Goal: Transaction & Acquisition: Download file/media

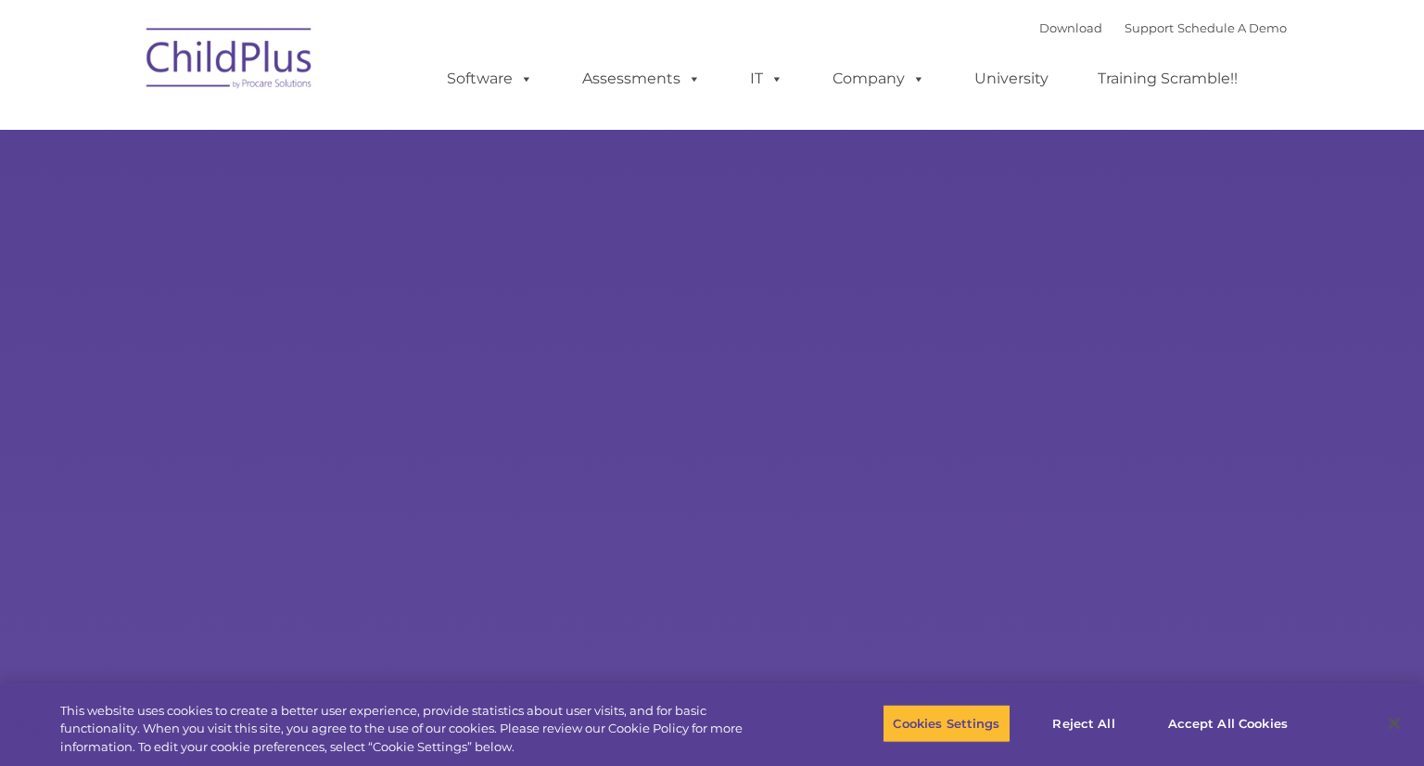
select select "MEDIUM"
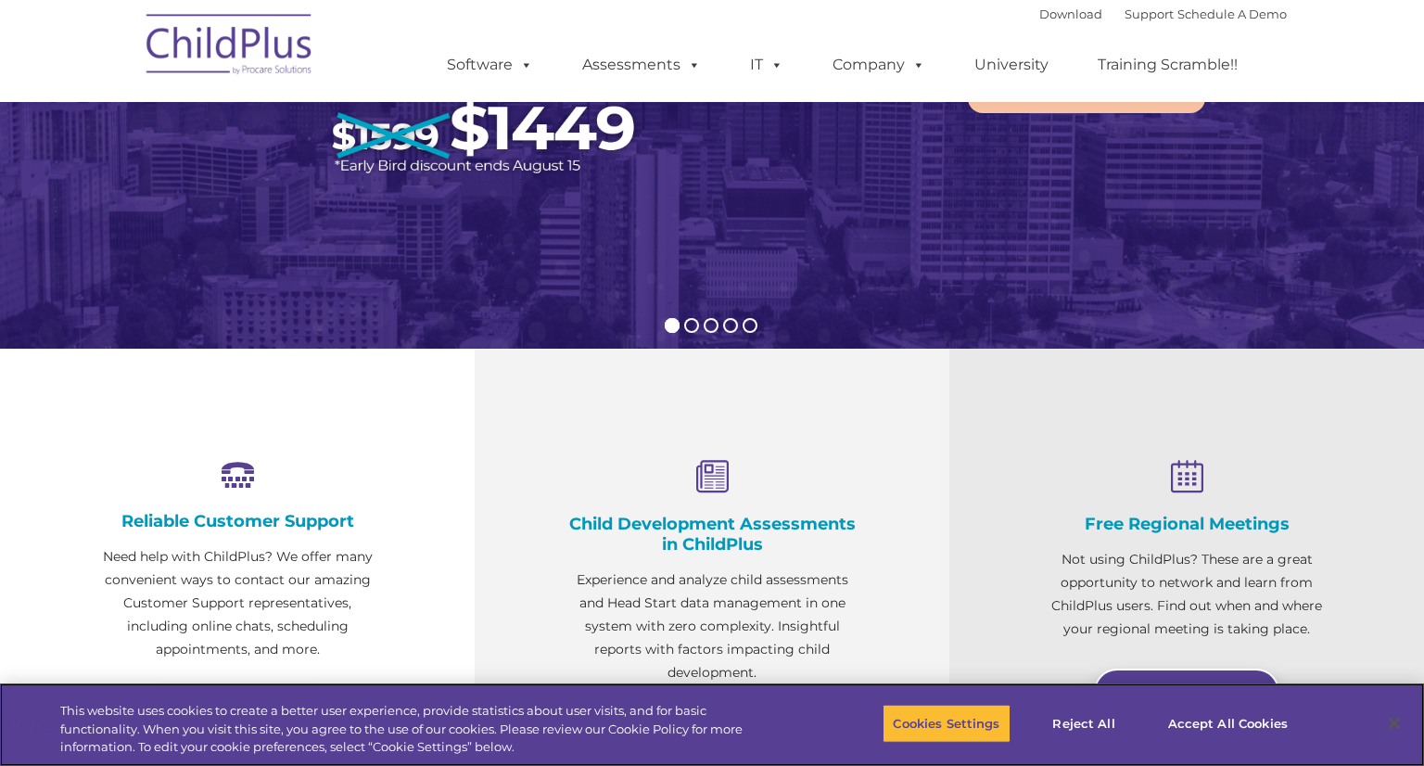
scroll to position [567, 0]
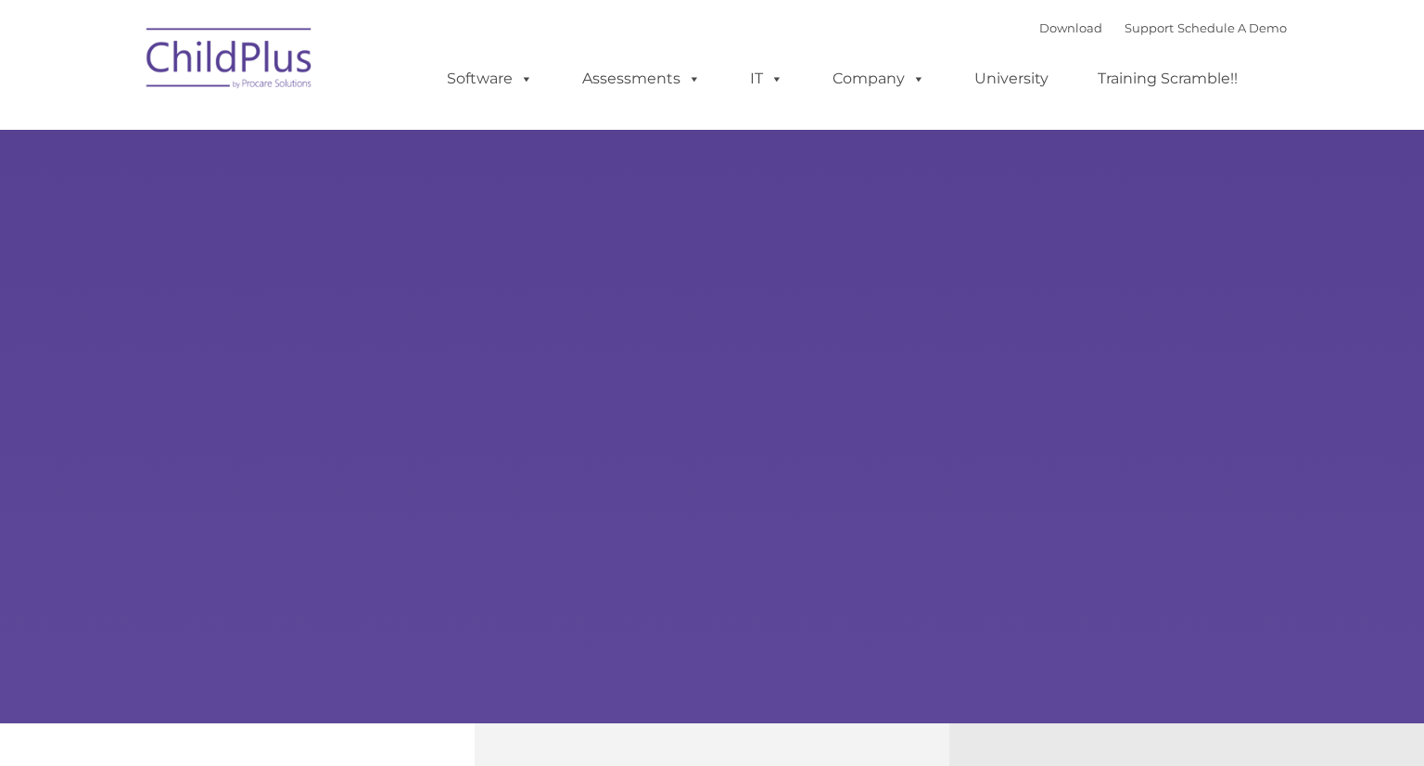
select select "MEDIUM"
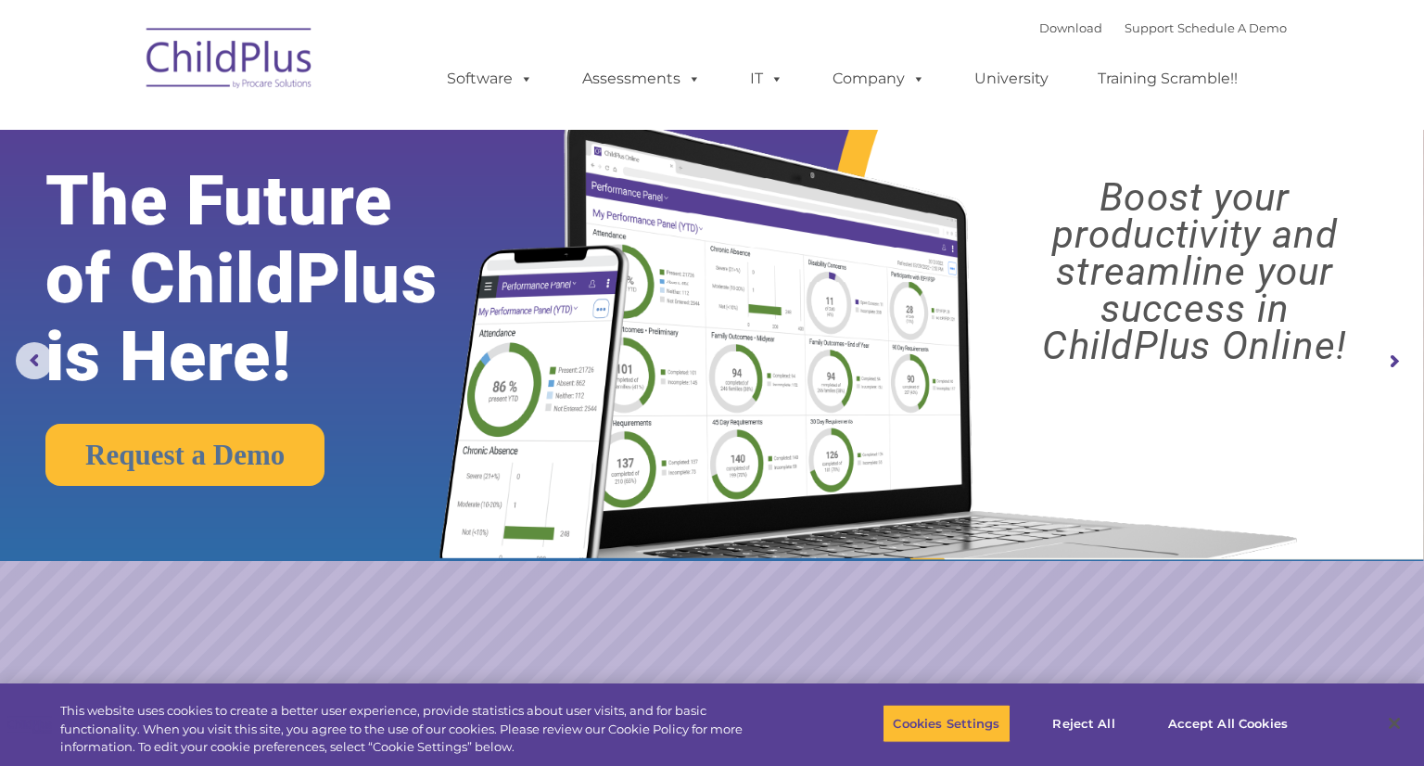
click at [1399, 355] on rs-arrow at bounding box center [1393, 361] width 37 height 37
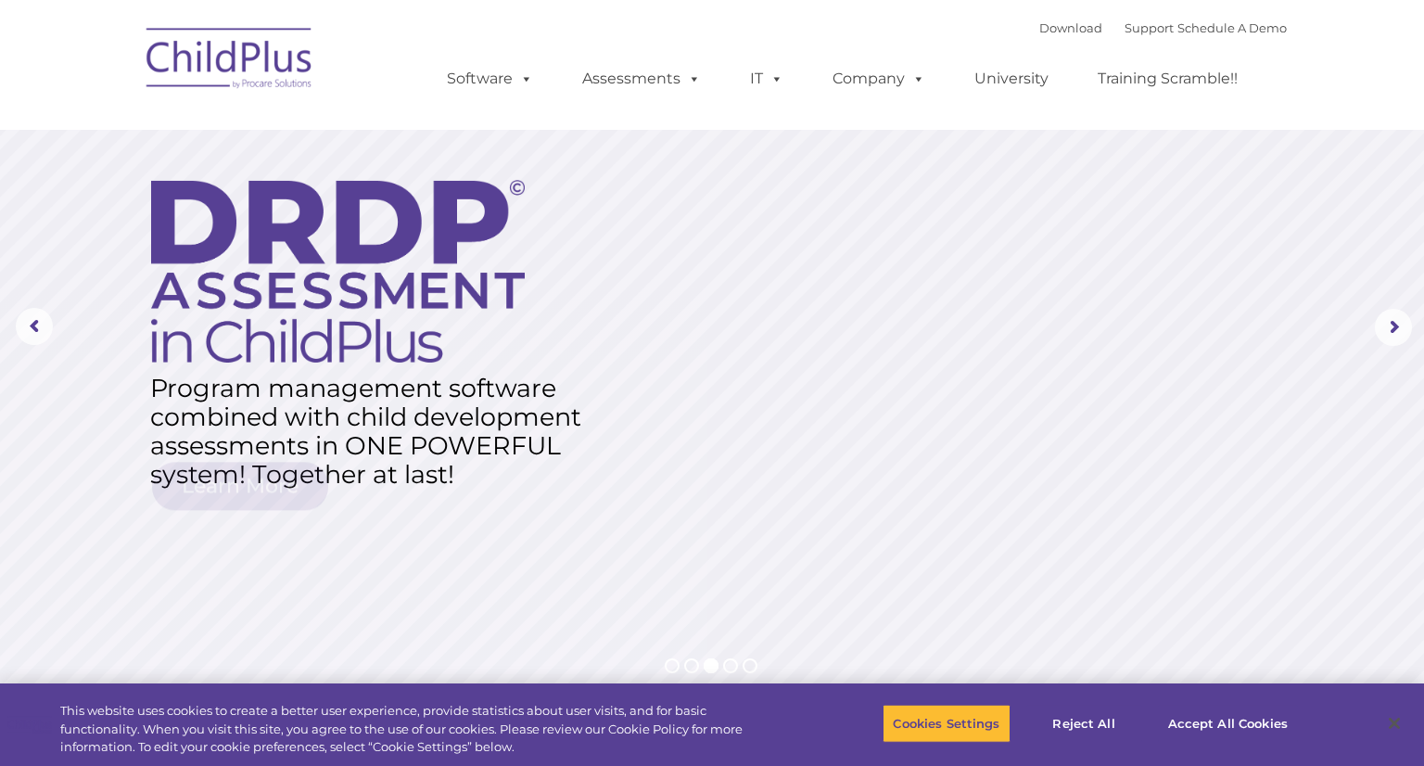
scroll to position [56, 0]
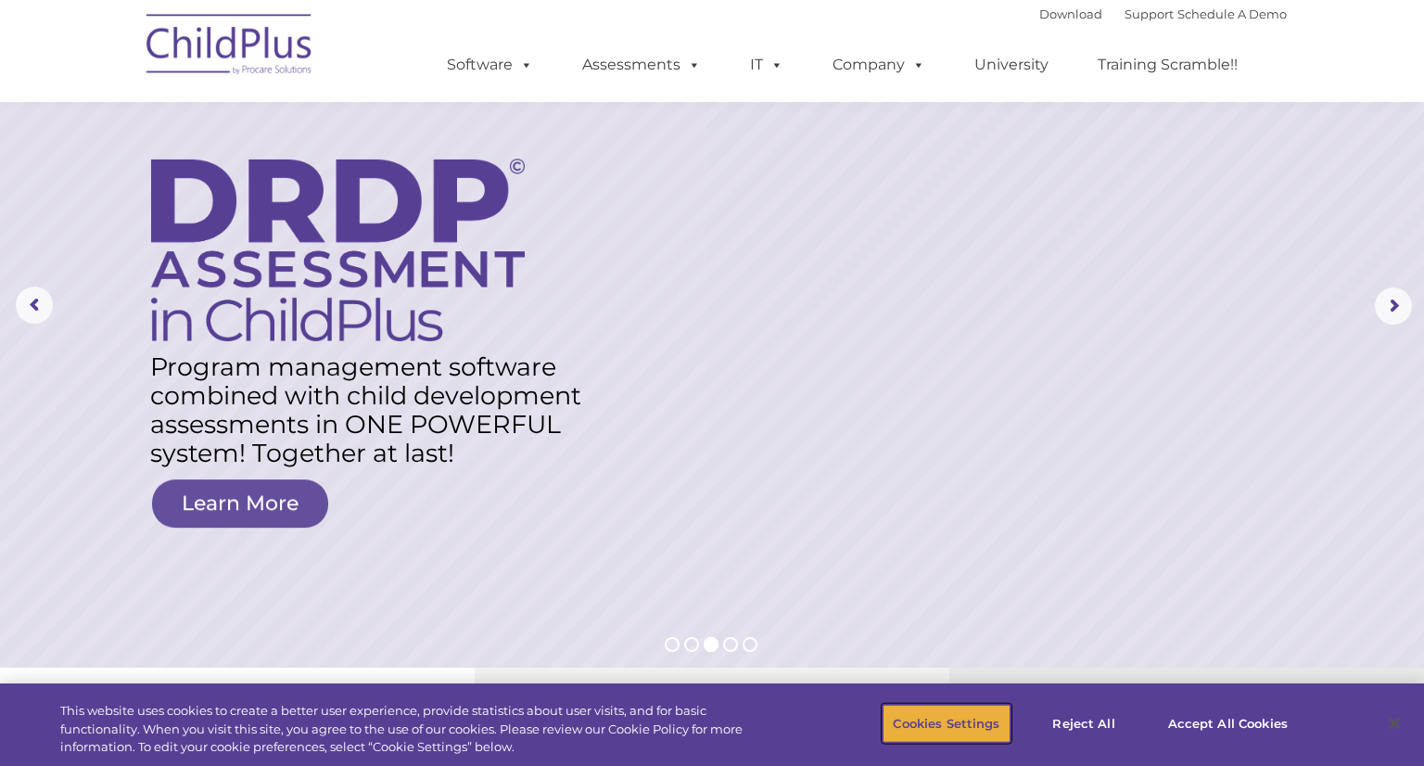
click at [973, 711] on button "Cookies Settings" at bounding box center [945, 723] width 127 height 39
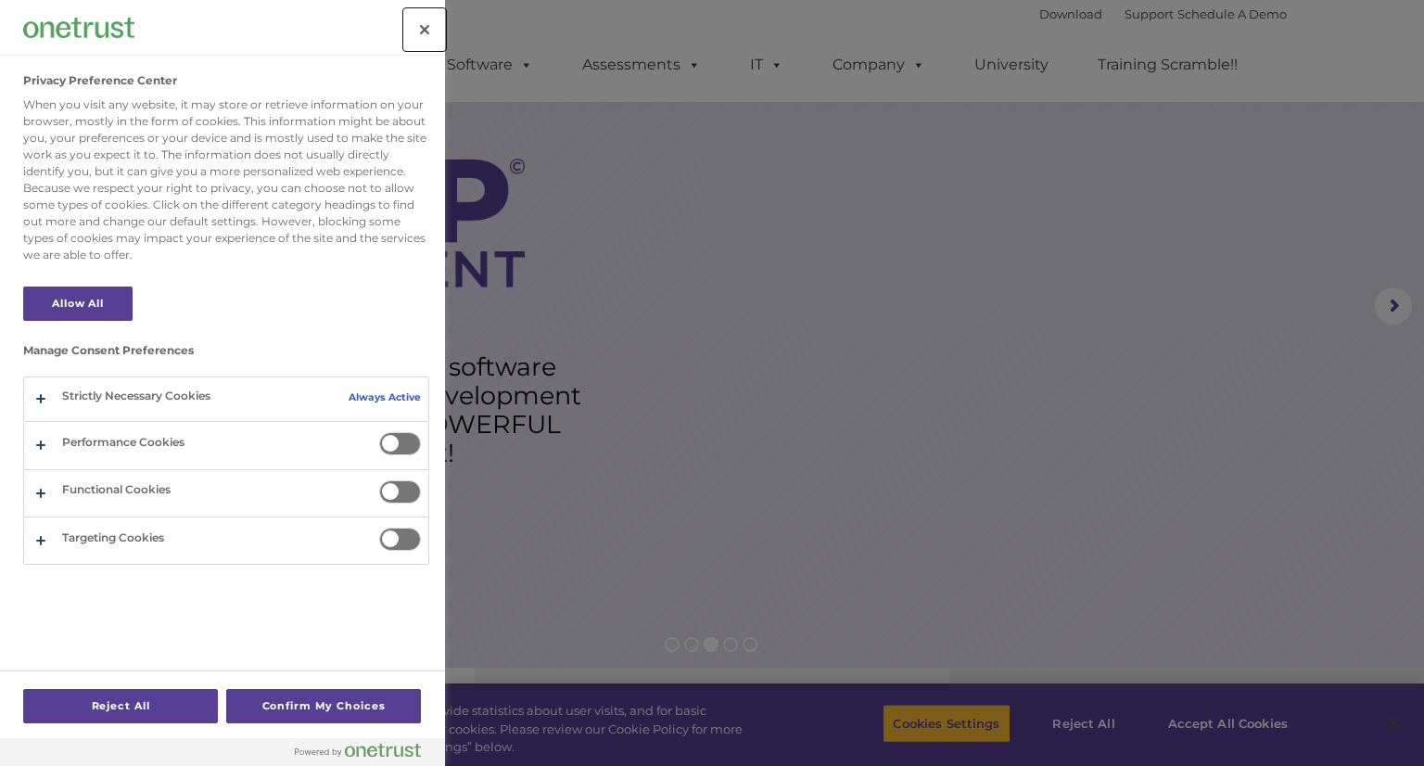
click at [428, 26] on button "Close" at bounding box center [424, 29] width 41 height 41
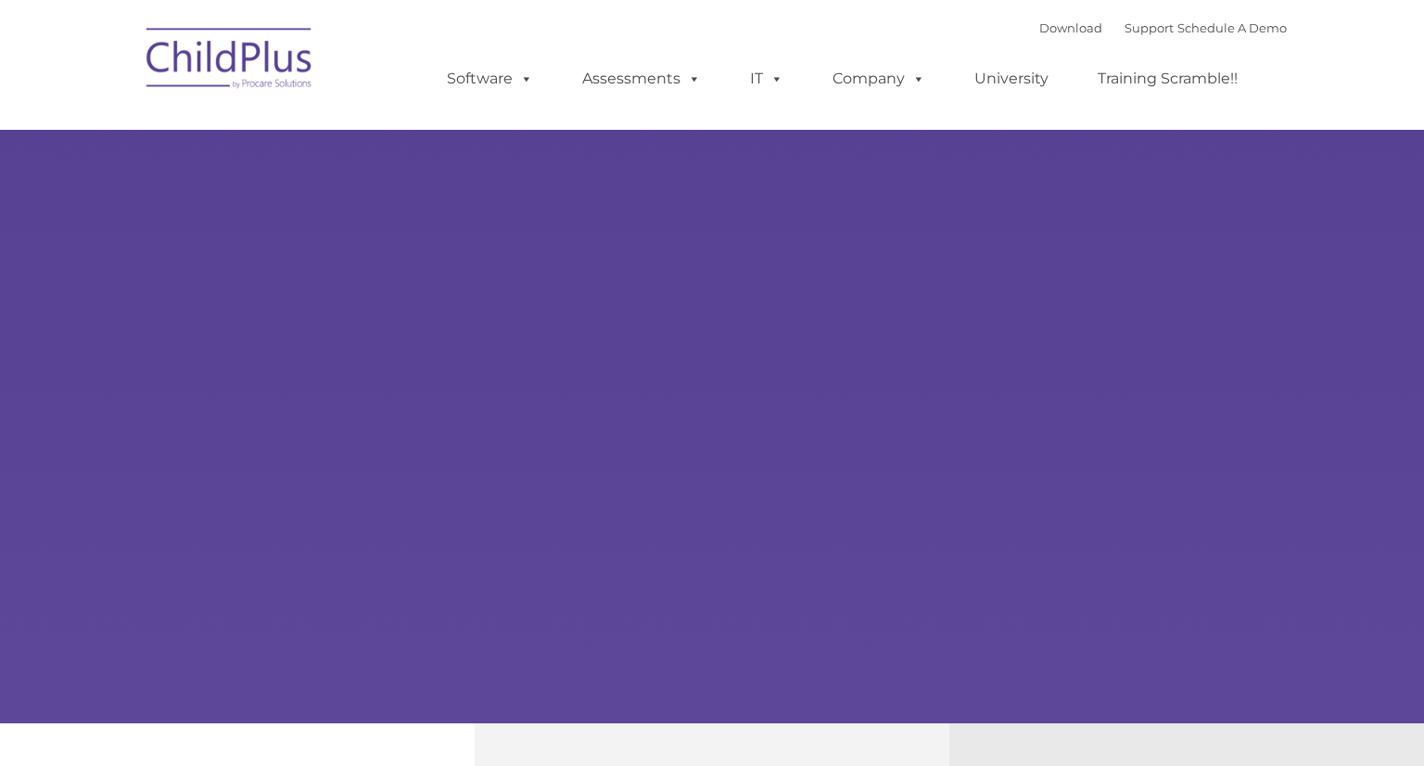
select select "MEDIUM"
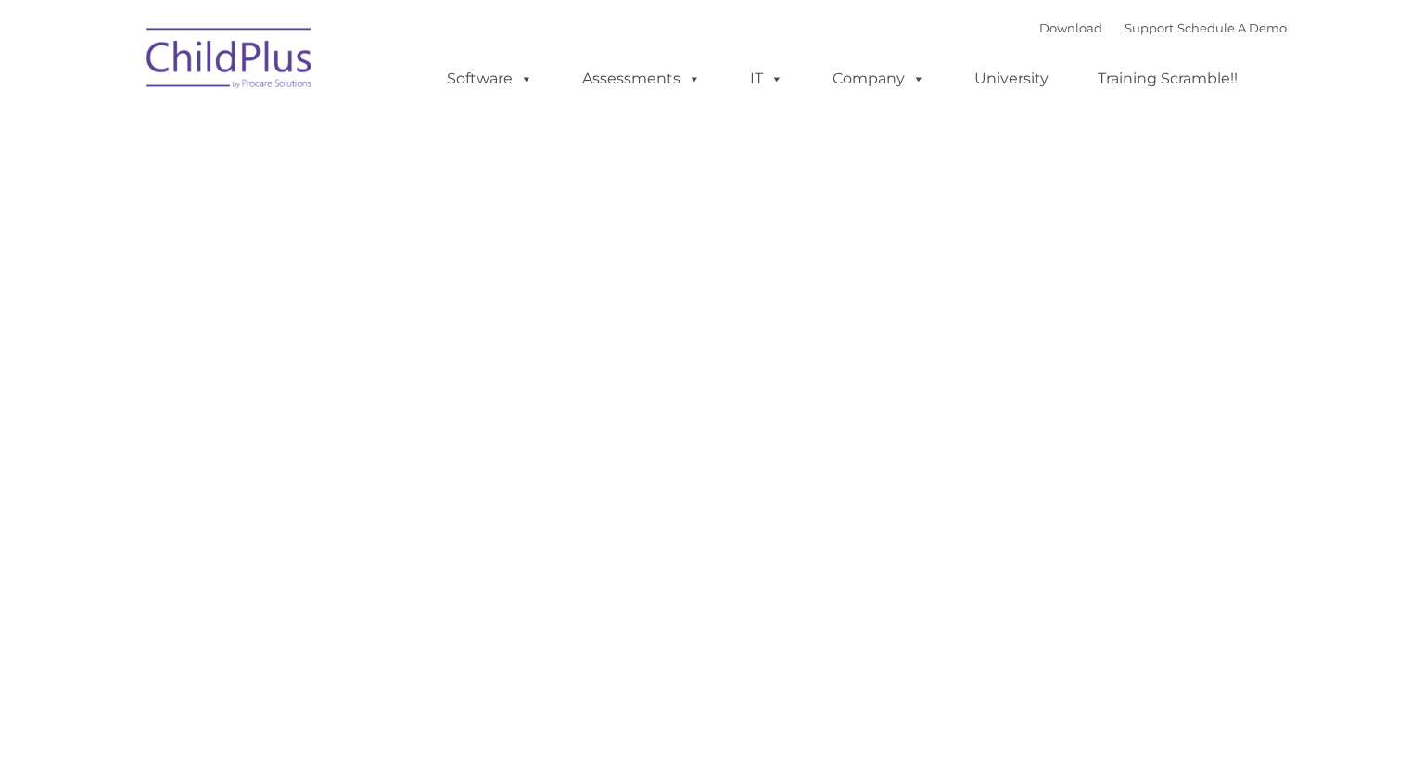
type input ""
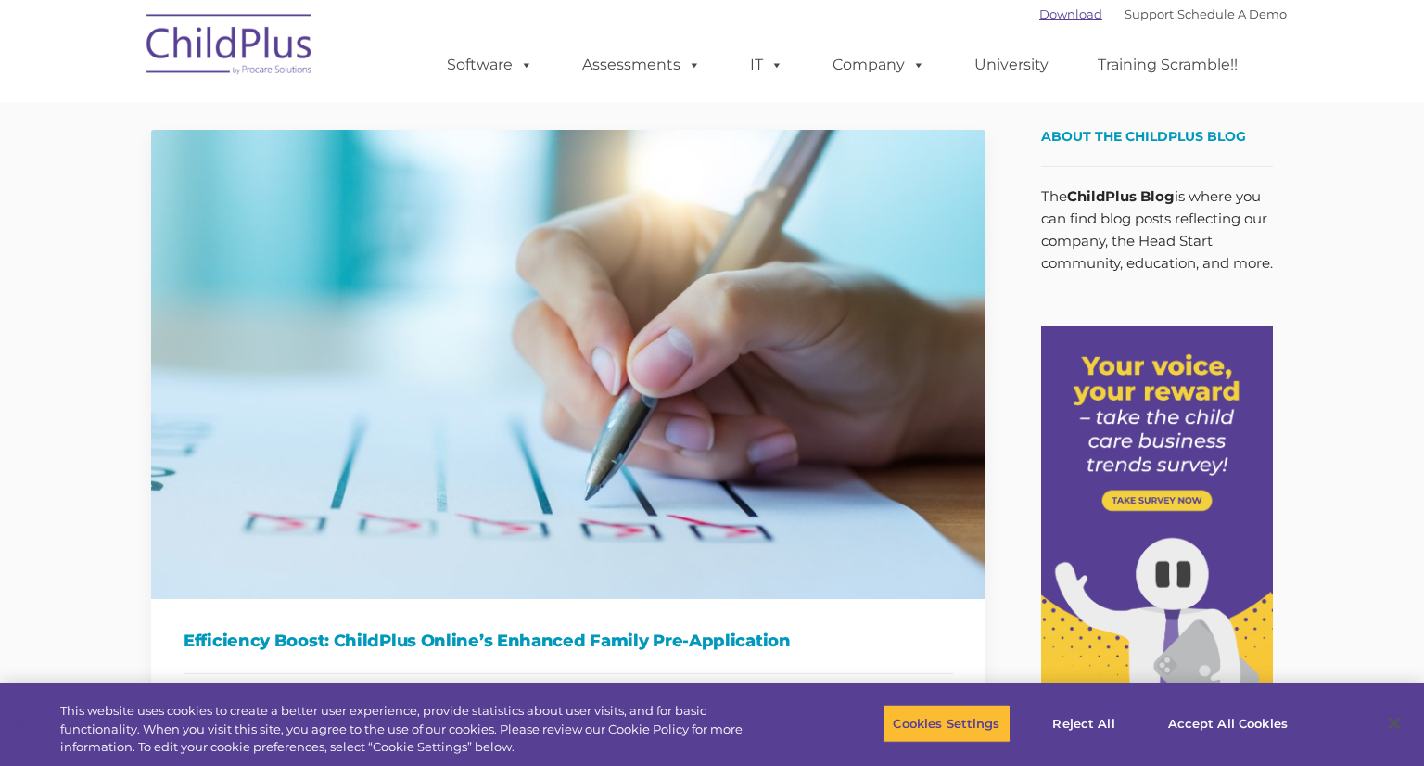
click at [1039, 16] on link "Download" at bounding box center [1070, 13] width 63 height 15
